Goal: Transaction & Acquisition: Subscribe to service/newsletter

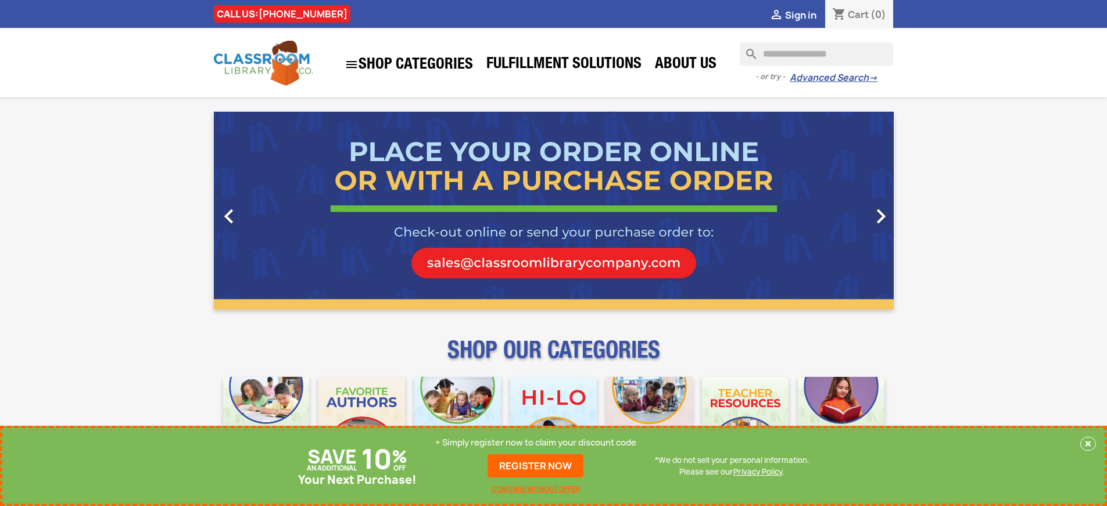
click at [536, 442] on p "+ Simply register now to claim your discount code" at bounding box center [535, 443] width 201 height 12
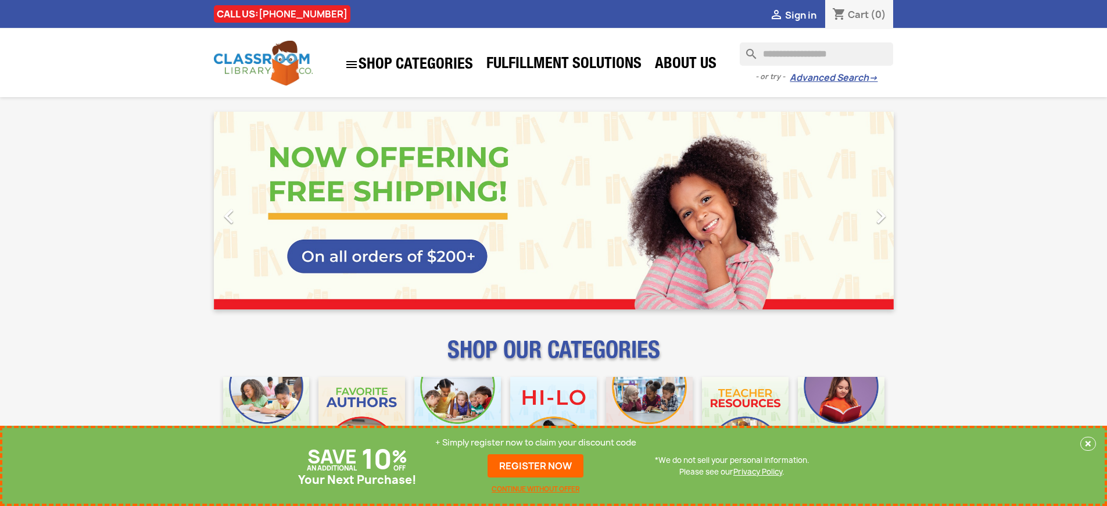
click at [536, 442] on p "+ Simply register now to claim your discount code" at bounding box center [535, 443] width 201 height 12
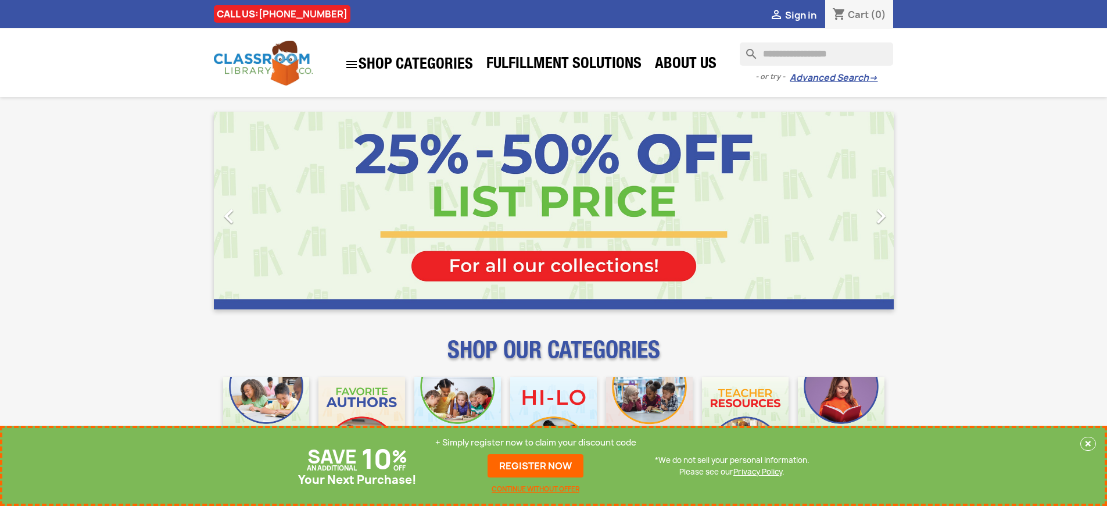
click at [536, 442] on p "+ Simply register now to claim your discount code" at bounding box center [535, 443] width 201 height 12
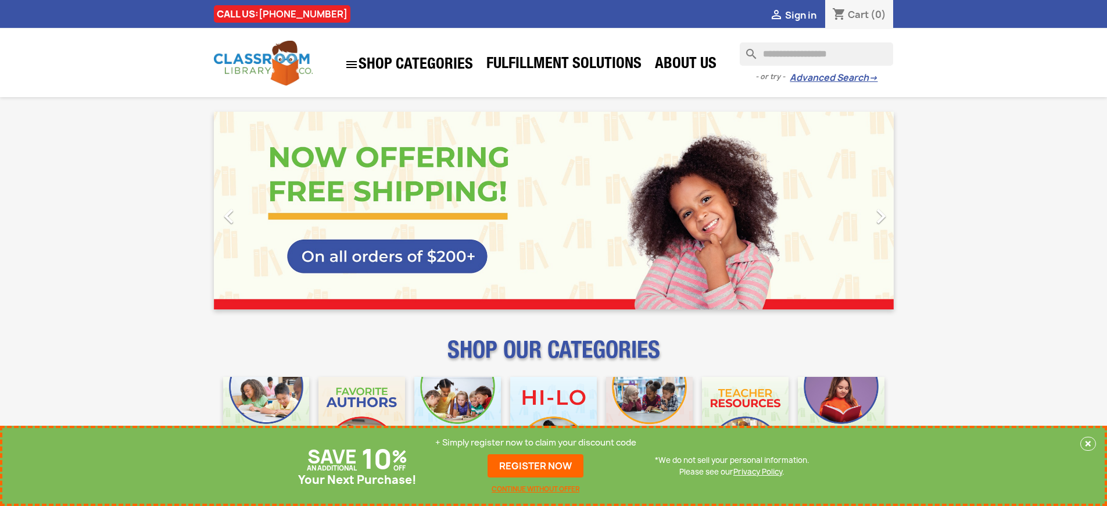
click at [536, 442] on p "+ Simply register now to claim your discount code" at bounding box center [535, 443] width 201 height 12
click at [536, 466] on link "REGISTER NOW" at bounding box center [536, 465] width 96 height 23
